Goal: Task Accomplishment & Management: Use online tool/utility

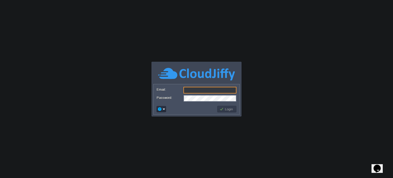
type input "[EMAIL_ADDRESS][DOMAIN_NAME]"
click at [224, 109] on button "Login" at bounding box center [226, 109] width 15 height 5
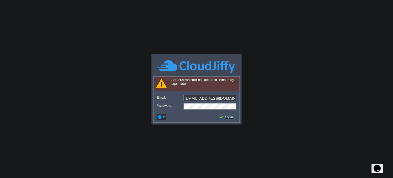
click at [227, 116] on button "Login" at bounding box center [226, 117] width 15 height 5
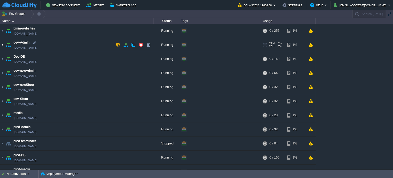
click at [3, 44] on img at bounding box center [2, 45] width 4 height 14
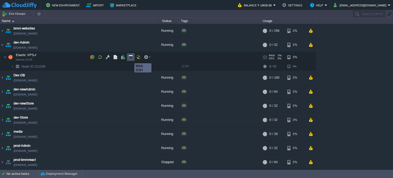
click at [130, 59] on button "button" at bounding box center [130, 57] width 5 height 5
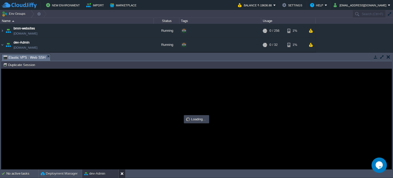
click at [123, 175] on button at bounding box center [122, 173] width 5 height 5
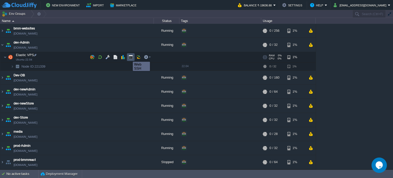
click at [129, 57] on button "button" at bounding box center [130, 57] width 5 height 5
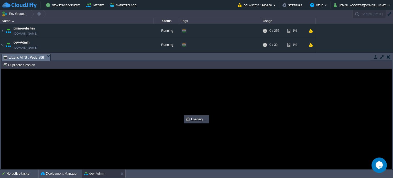
click at [386, 56] on button "button" at bounding box center [388, 56] width 4 height 5
